Goal: Task Accomplishment & Management: Understand process/instructions

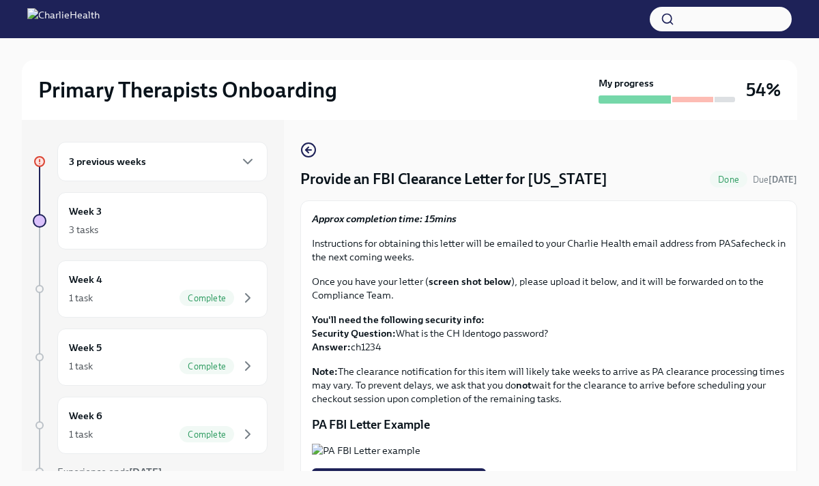
click at [115, 164] on h6 "3 previous weeks" at bounding box center [107, 161] width 77 height 15
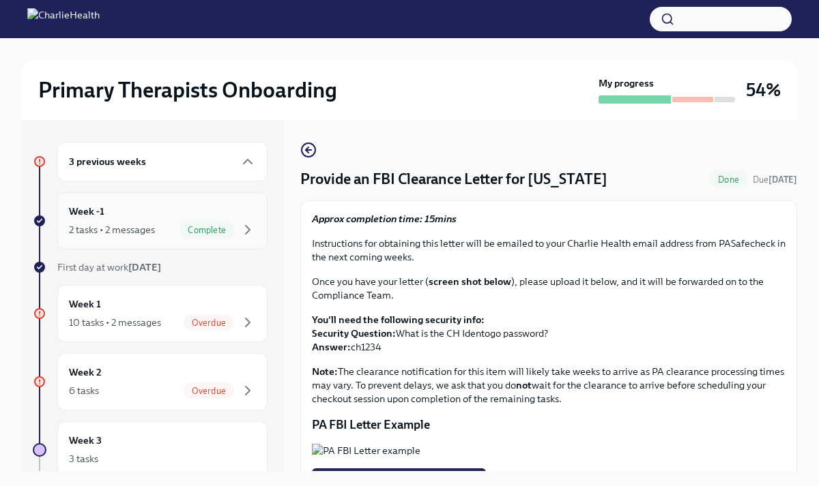
click at [102, 225] on div "2 tasks • 2 messages" at bounding box center [112, 230] width 86 height 14
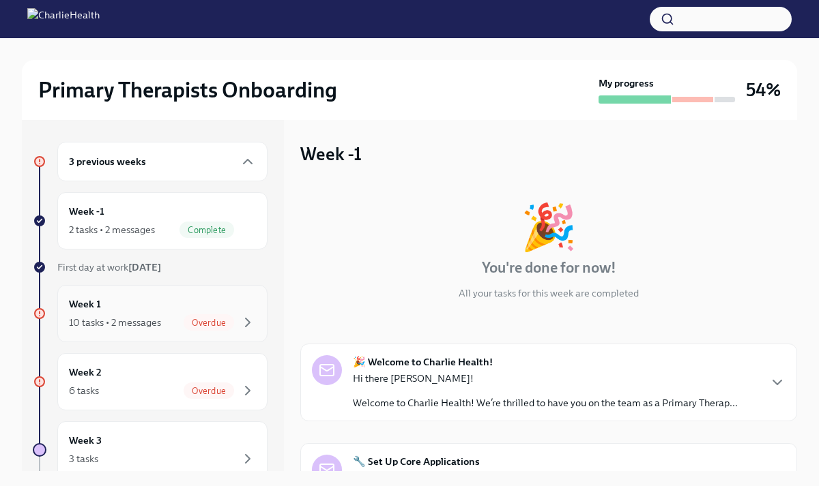
click at [104, 299] on div "Week 1 10 tasks • 2 messages Overdue" at bounding box center [162, 314] width 187 height 34
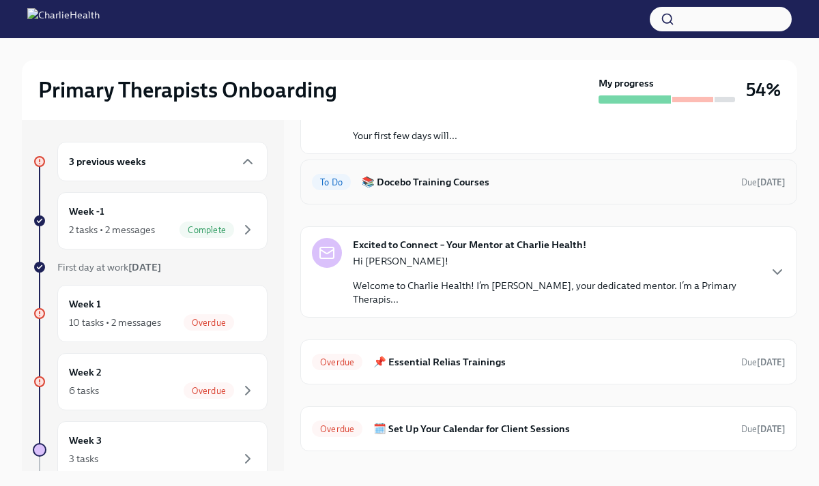
scroll to position [141, 0]
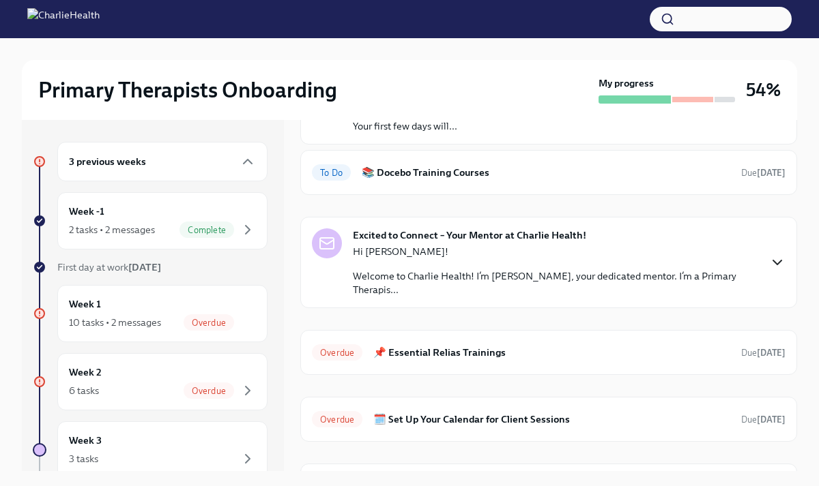
click at [774, 256] on icon "button" at bounding box center [777, 262] width 16 height 16
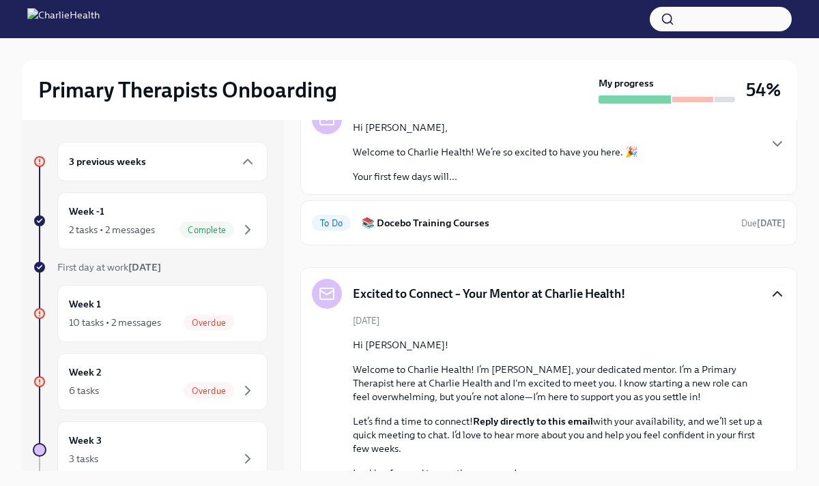
scroll to position [0, 0]
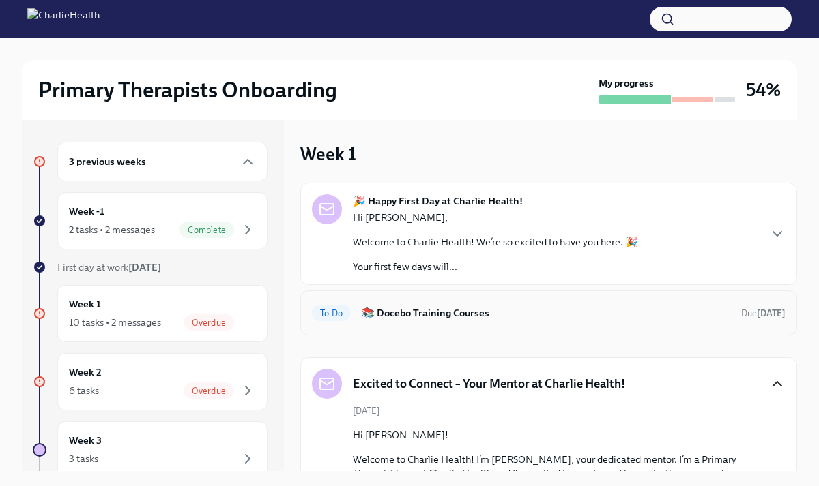
click at [428, 317] on h6 "📚 Docebo Training Courses" at bounding box center [546, 313] width 368 height 15
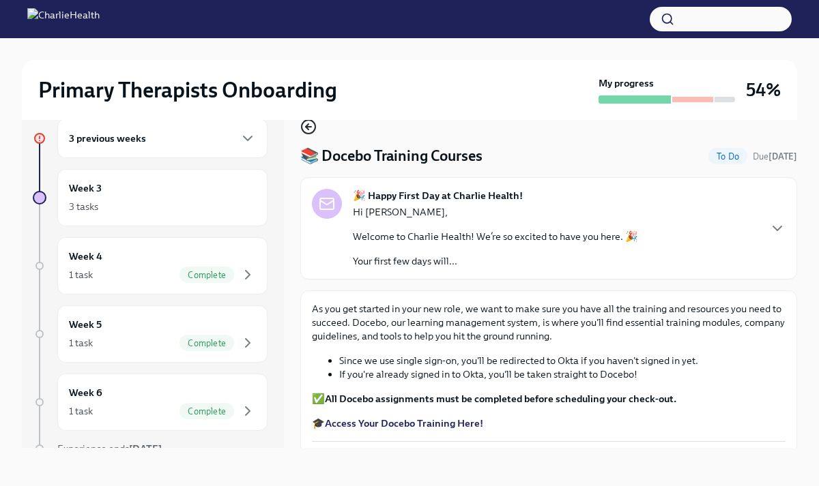
click at [306, 126] on icon "button" at bounding box center [307, 126] width 3 height 5
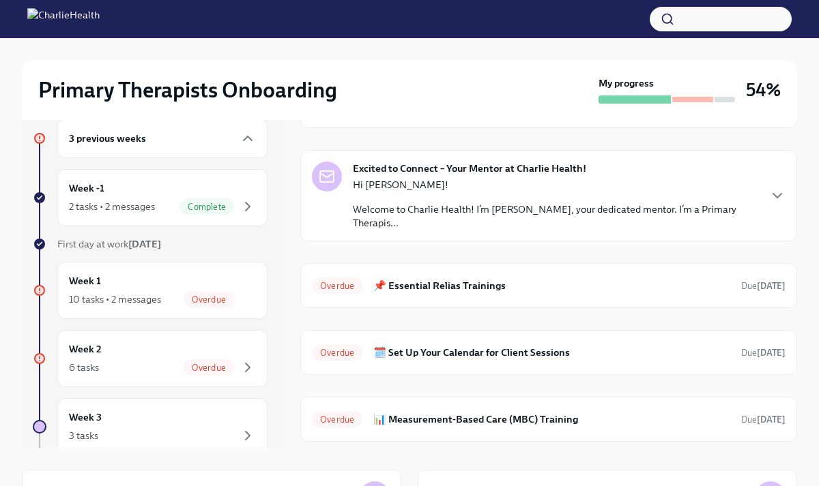
scroll to position [220, 0]
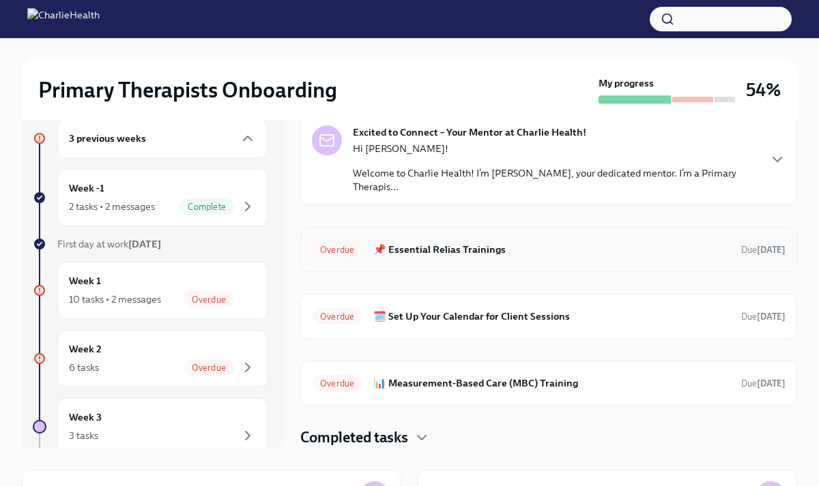
click at [456, 247] on h6 "📌 Essential Relias Trainings" at bounding box center [551, 249] width 357 height 15
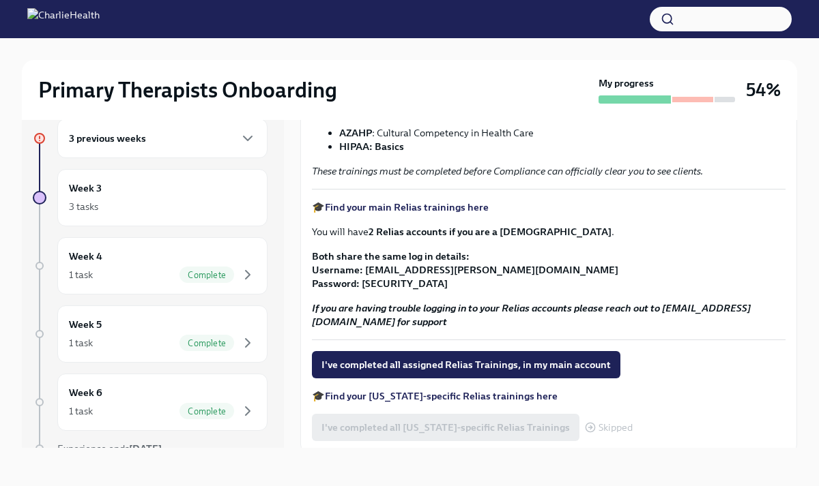
scroll to position [201, 0]
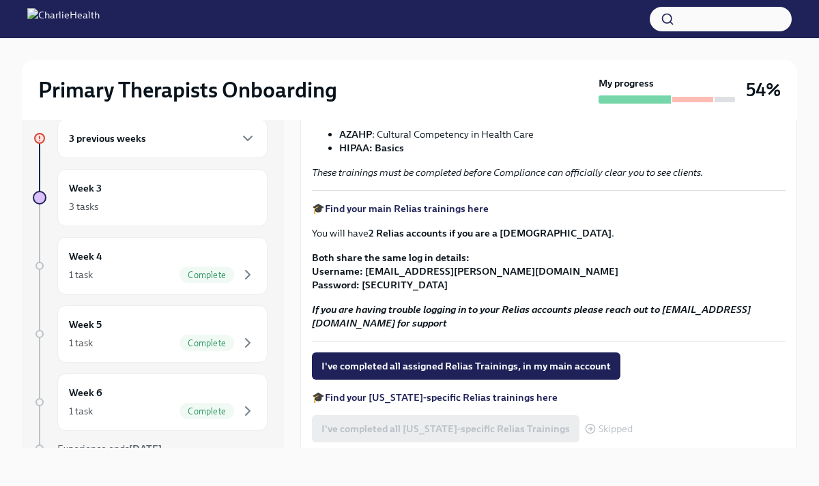
click at [434, 205] on strong "Find your main Relias trainings here" at bounding box center [407, 209] width 164 height 12
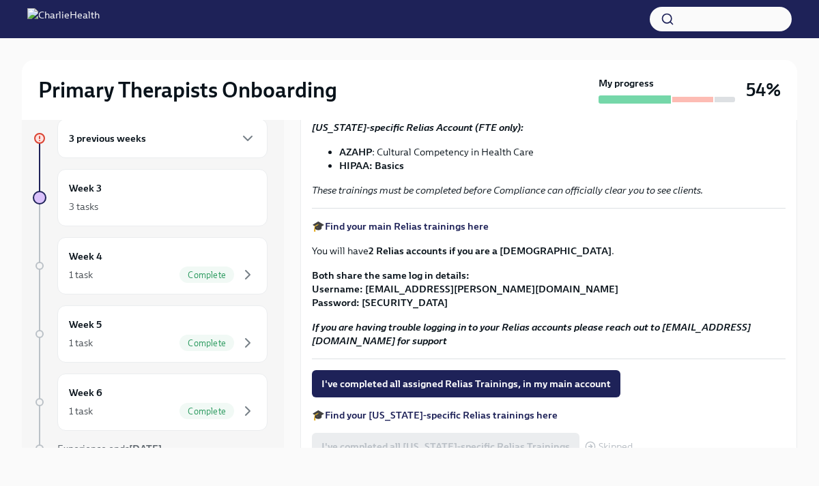
scroll to position [181, 0]
